Goal: Information Seeking & Learning: Learn about a topic

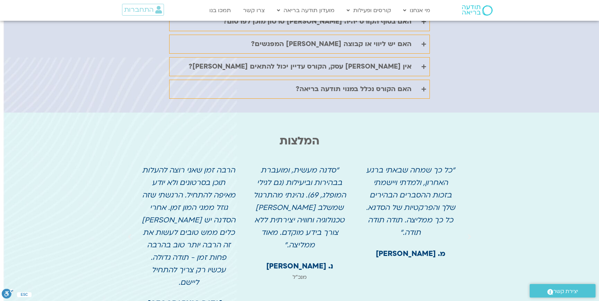
scroll to position [1841, 0]
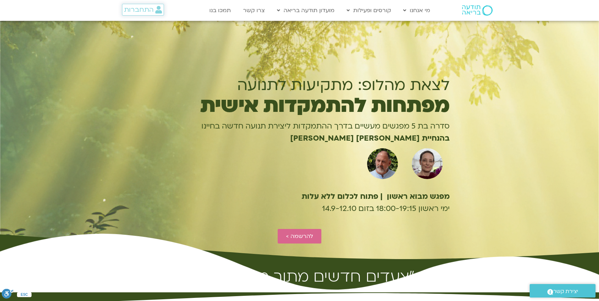
click at [149, 13] on span "התחברות" at bounding box center [138, 10] width 29 height 8
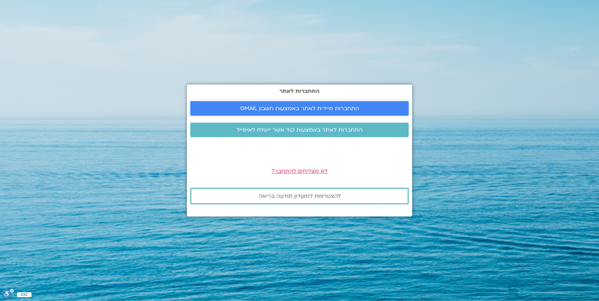
click at [240, 111] on span "התחברות מיידית לאתר באמצעות חשבון GMAIL" at bounding box center [300, 108] width 202 height 6
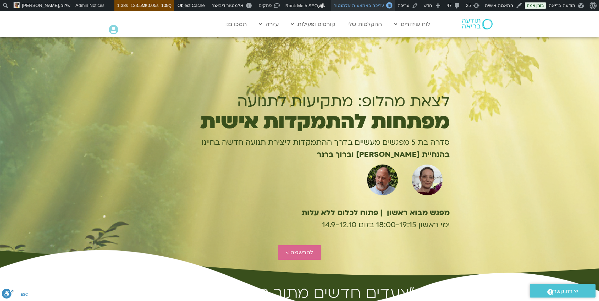
click at [389, 8] on link "עריכה באמצעות אלמנטור" at bounding box center [363, 5] width 64 height 11
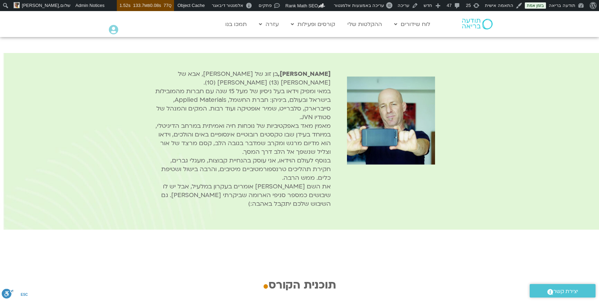
click at [246, 118] on span "במאי ומפיק וידאו בעל ניסיון של מעל 15 שנה עם חברות מהמובילות בישראל ובעולם, בינ…" at bounding box center [242, 104] width 175 height 34
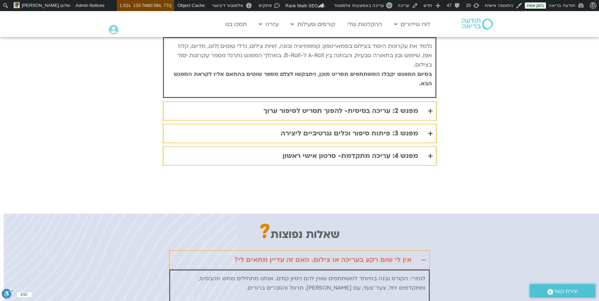
scroll to position [1414, 0]
click at [364, 194] on div "תוכנית הקורס . מפגש 1: יסודות הצילום- מהתסריט לתמונה נלמד את עקרונות היסוד בציל…" at bounding box center [299, 80] width 328 height 225
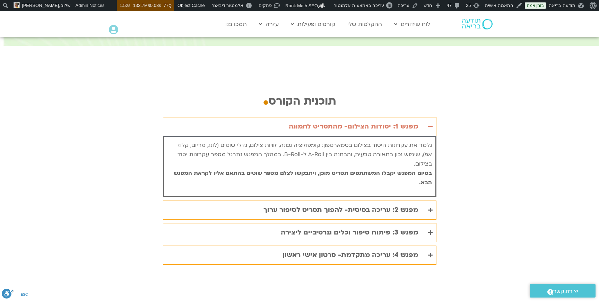
scroll to position [1315, 0]
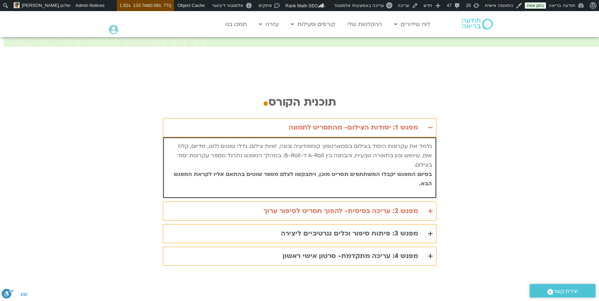
click at [411, 221] on summary "מפגש 2: עריכה בסיסית- להפוך תסריט לסיפור ערוך" at bounding box center [299, 211] width 273 height 19
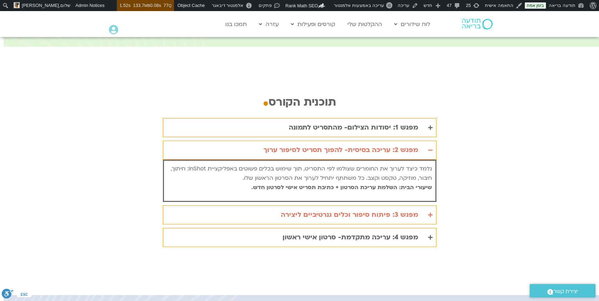
click at [411, 221] on div "מפגש 3: פיתוח סיפור וכלים גנרטיביים ליצירה" at bounding box center [349, 214] width 137 height 11
click at [410, 243] on div "מפגש 4: עריכה מתקדמת- סרטון אישי ראשון" at bounding box center [349, 237] width 135 height 11
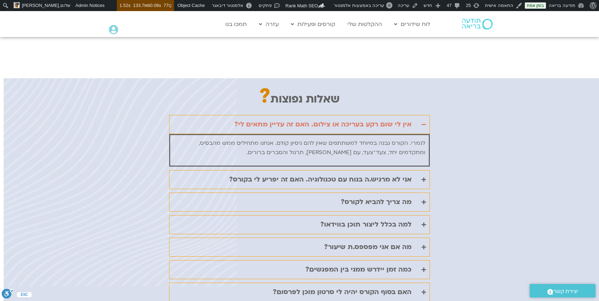
click at [412, 186] on div "אין לי שום רקע בעריכה או צילום. האם זה עדיין מתאים לי? לגמרי. הקורס נבנה במיוחד…" at bounding box center [299, 242] width 261 height 254
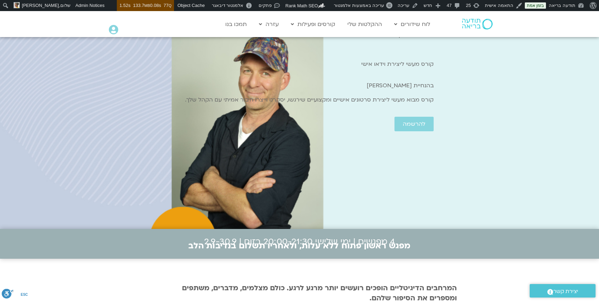
scroll to position [0, 0]
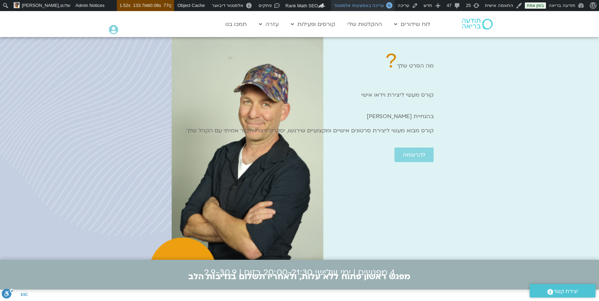
click at [384, 7] on span "עריכה באמצעות אלמנטור" at bounding box center [359, 5] width 50 height 5
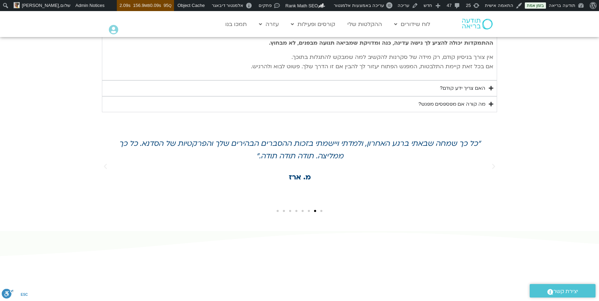
scroll to position [1511, 0]
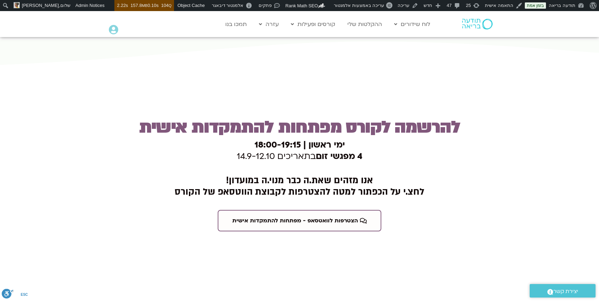
scroll to position [1619, 0]
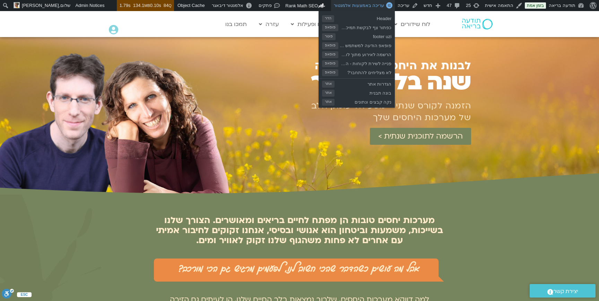
click at [371, 4] on span "עריכה באמצעות אלמנטור" at bounding box center [359, 5] width 50 height 5
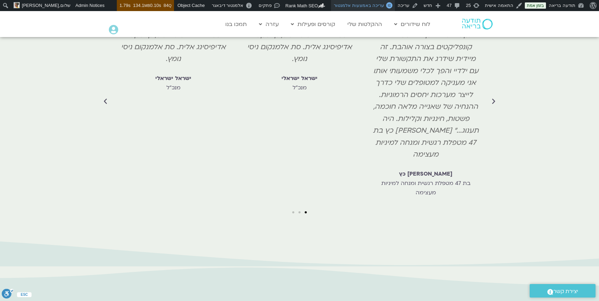
scroll to position [2254, 0]
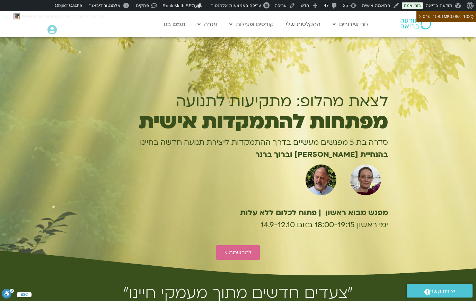
scroll to position [17, 0]
